Goal: Task Accomplishment & Management: Use online tool/utility

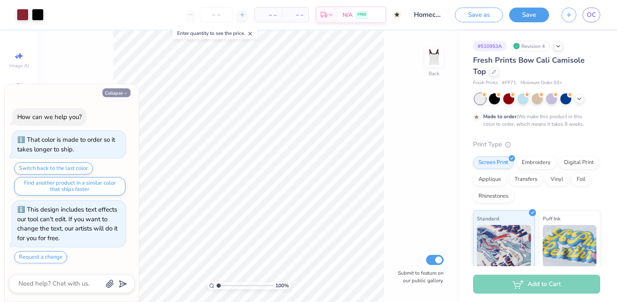
click at [119, 91] on button "Collapse" at bounding box center [116, 92] width 28 height 9
type textarea "x"
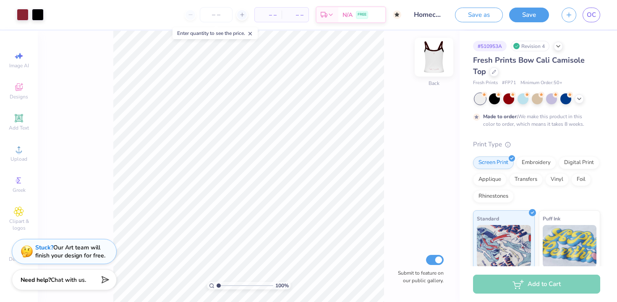
click at [438, 53] on img at bounding box center [434, 57] width 34 height 34
click at [437, 57] on img at bounding box center [434, 57] width 34 height 34
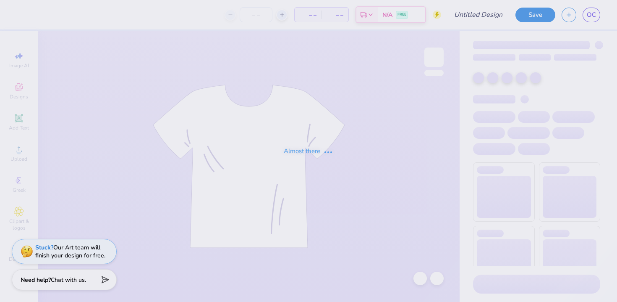
type input "Cornell University : Oviya Chhaya"
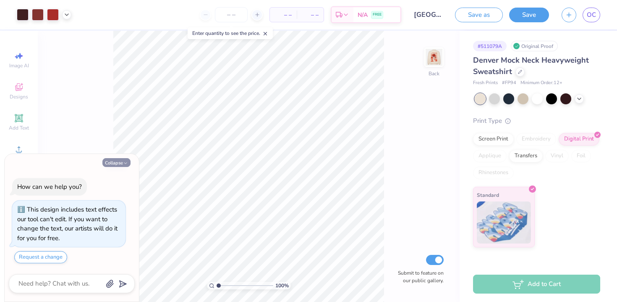
click at [117, 164] on button "Collapse" at bounding box center [116, 162] width 28 height 9
type textarea "x"
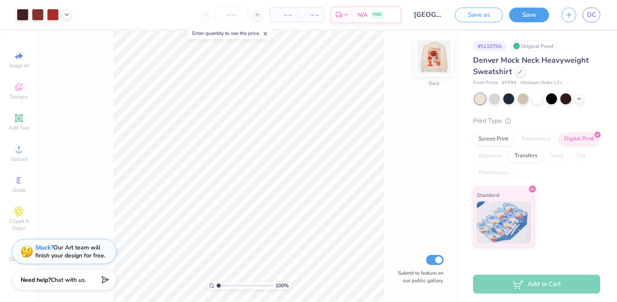
click at [436, 63] on img at bounding box center [434, 57] width 34 height 34
